Goal: Find contact information: Find contact information

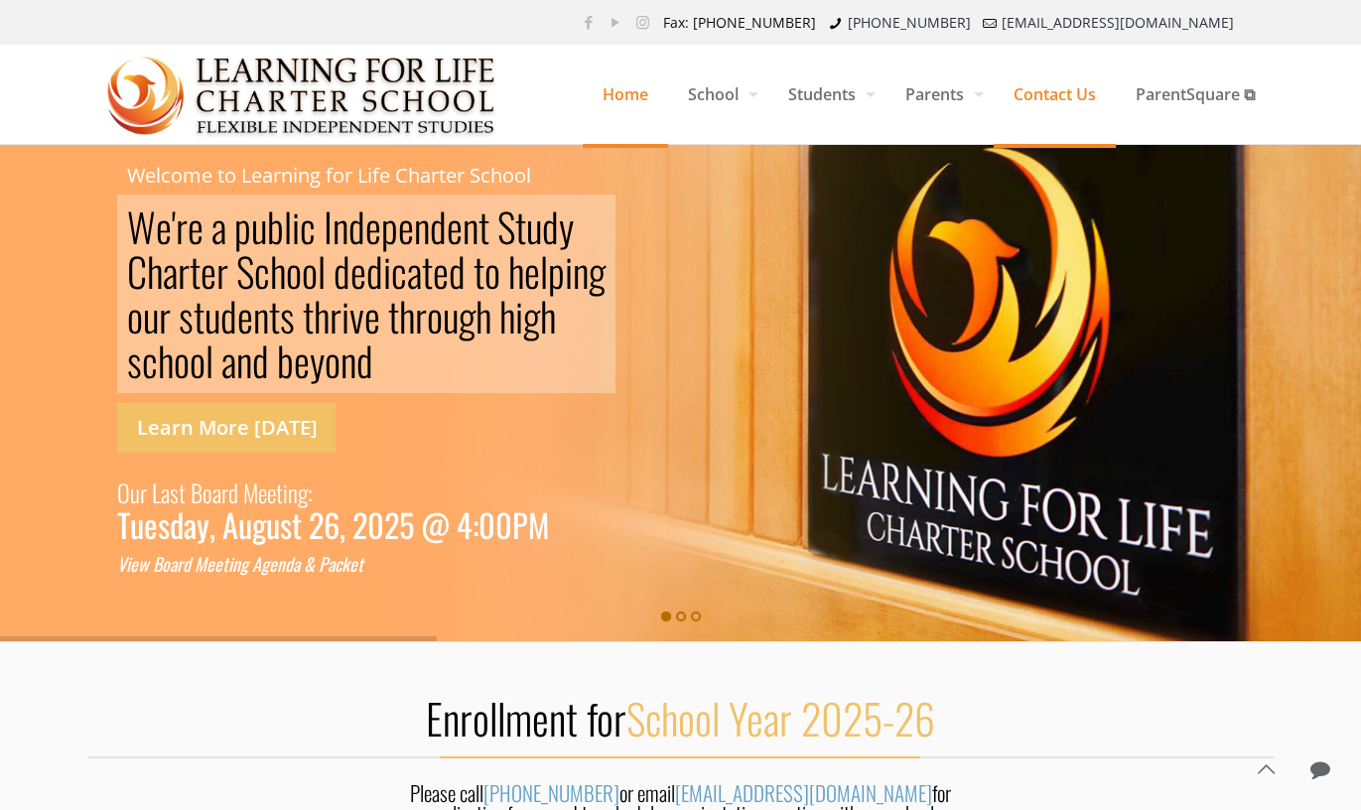
click at [1034, 92] on span "Contact Us" at bounding box center [1054, 95] width 122 height 60
click at [1018, 90] on span "Contact Us" at bounding box center [1054, 95] width 122 height 60
